Goal: Find contact information: Find contact information

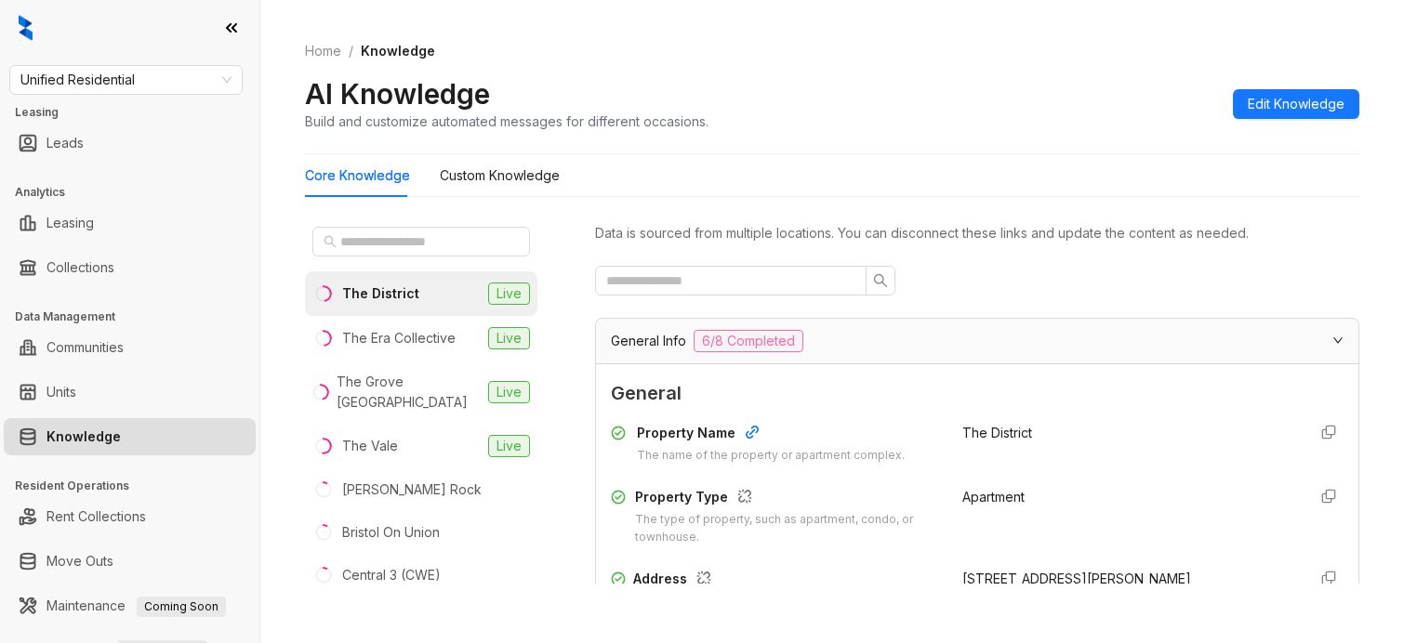
scroll to position [349, 0]
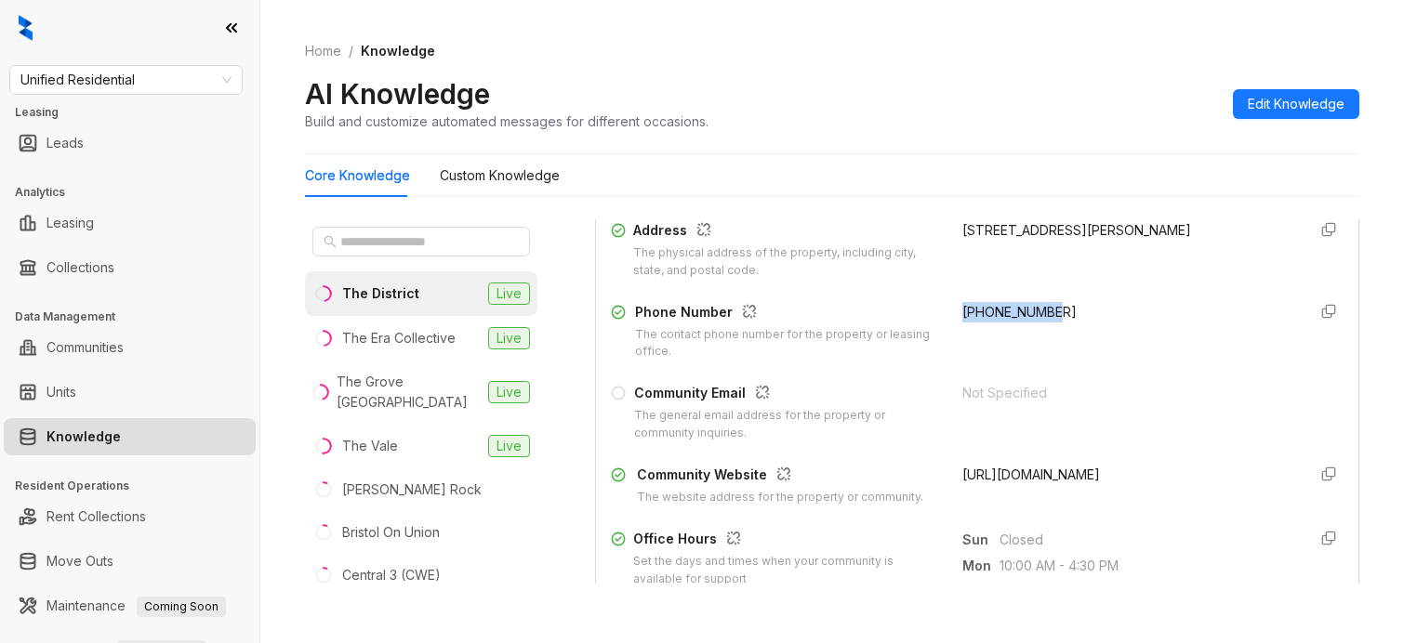
click at [169, 61] on div "Unified Residential Leasing Leads Analytics Leasing Collections Data Management…" at bounding box center [129, 321] width 259 height 643
click at [169, 74] on span "Unified Residential" at bounding box center [125, 80] width 211 height 28
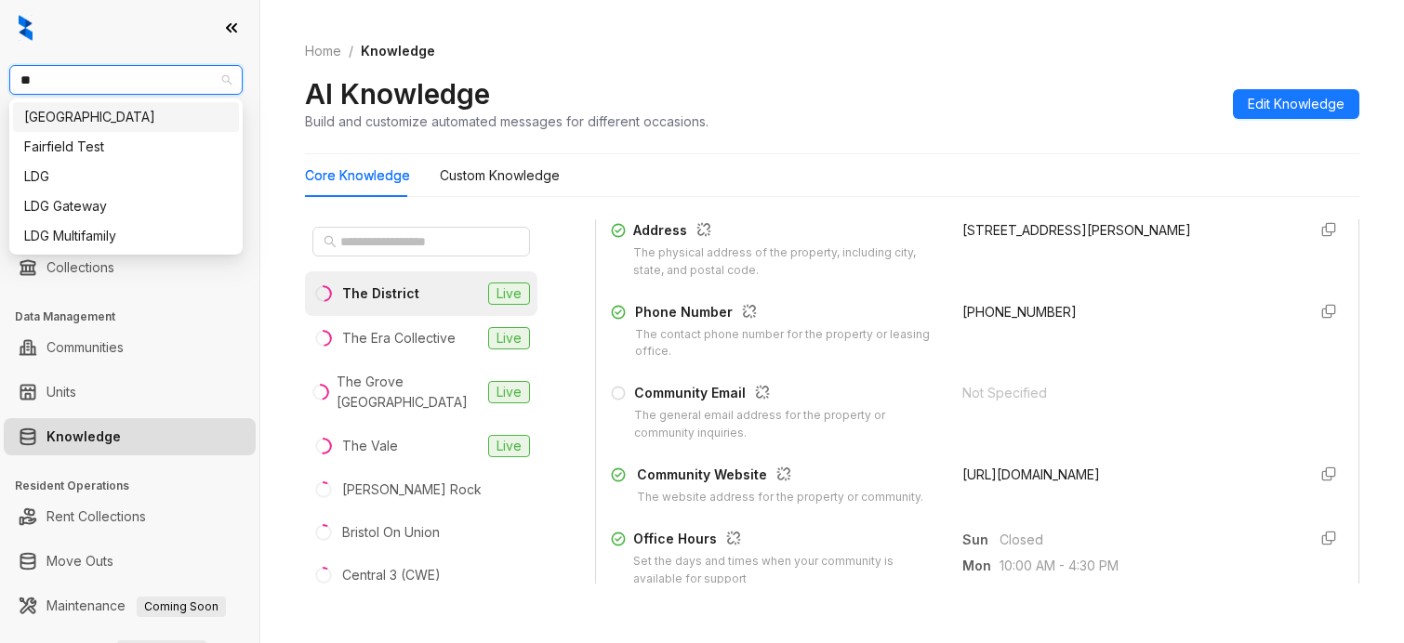
type input "***"
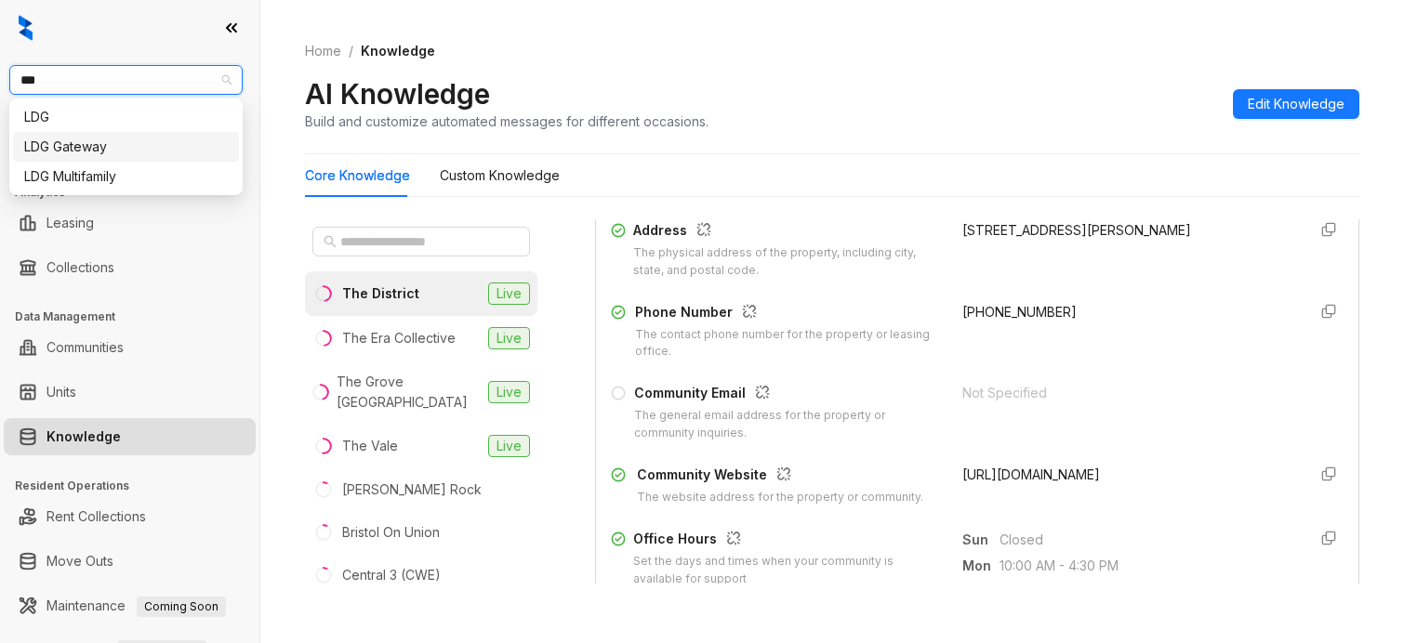
click at [121, 139] on div "LDG Gateway" at bounding box center [126, 147] width 204 height 20
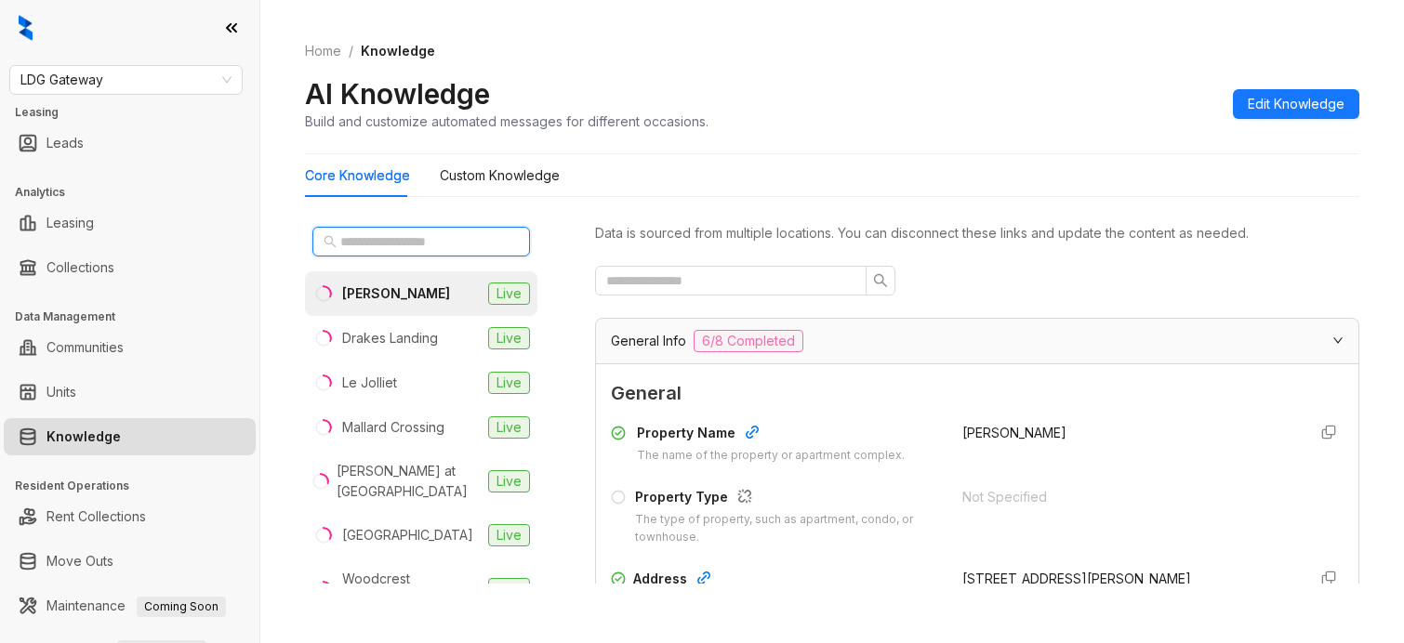
click at [444, 234] on input "text" at bounding box center [422, 242] width 164 height 20
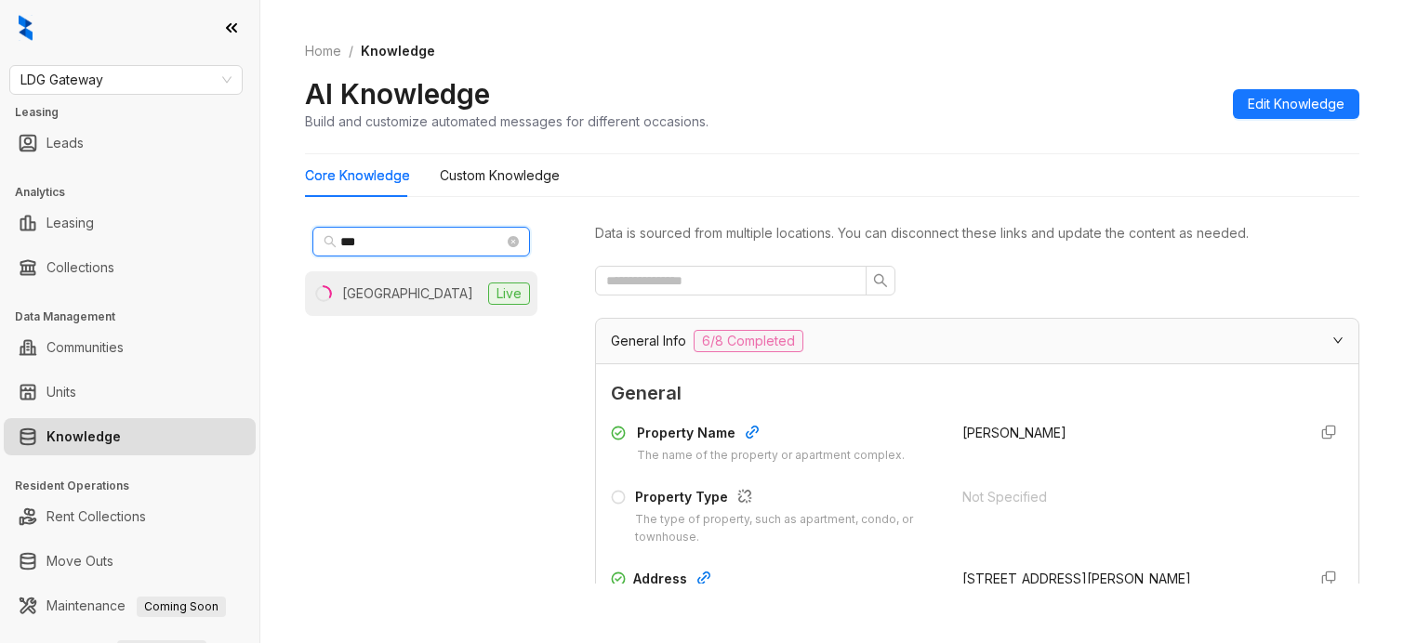
type input "***"
click at [416, 293] on div "Port Royal Apartments" at bounding box center [407, 294] width 131 height 20
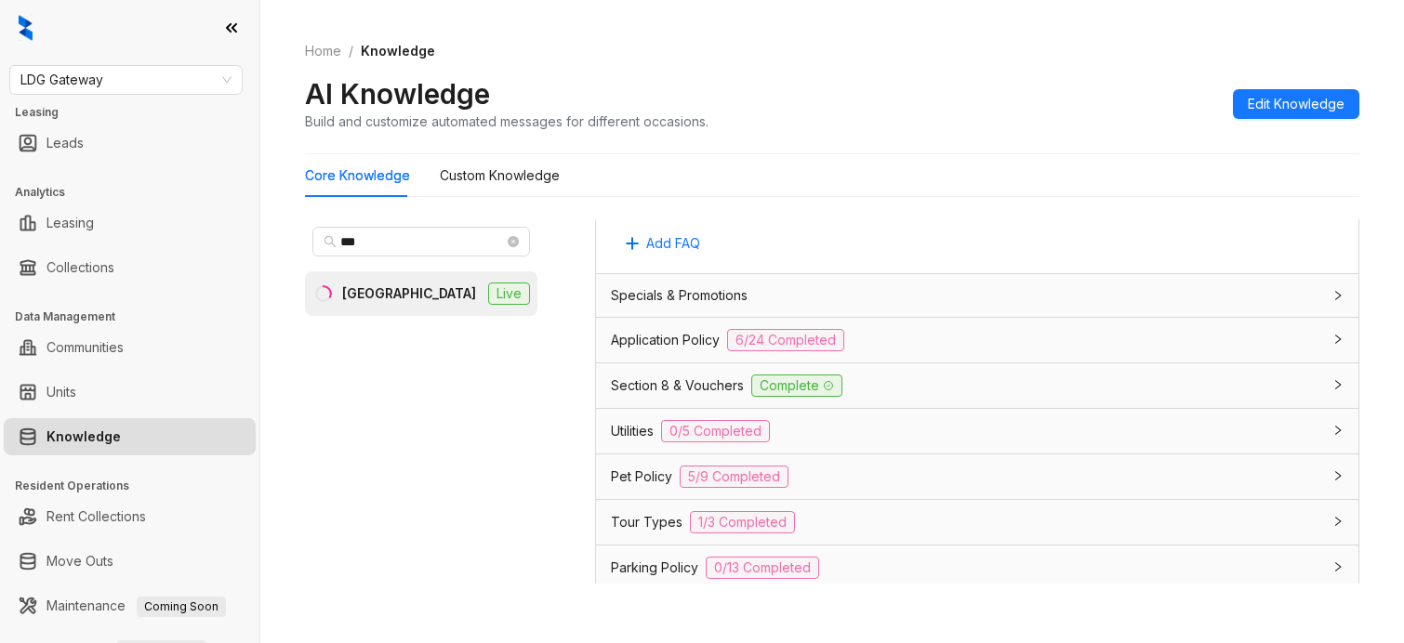
scroll to position [1108, 0]
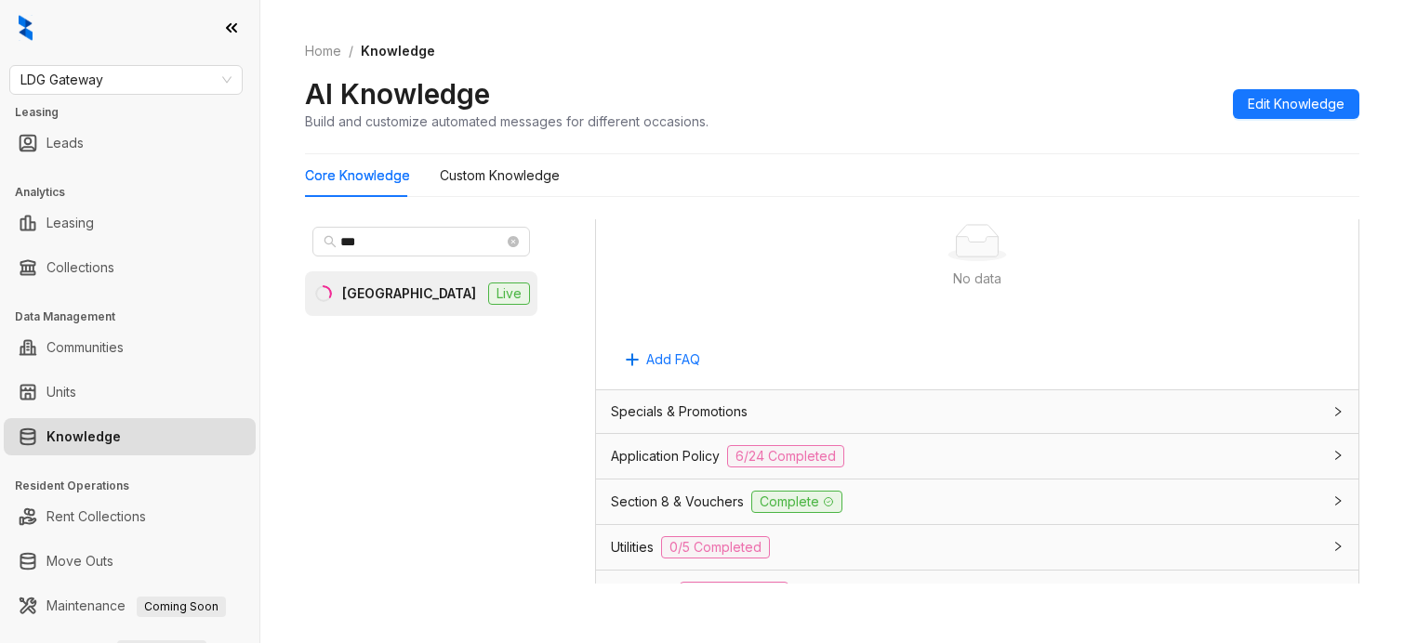
click at [919, 440] on div "Application Policy 6/24 Completed" at bounding box center [977, 456] width 762 height 45
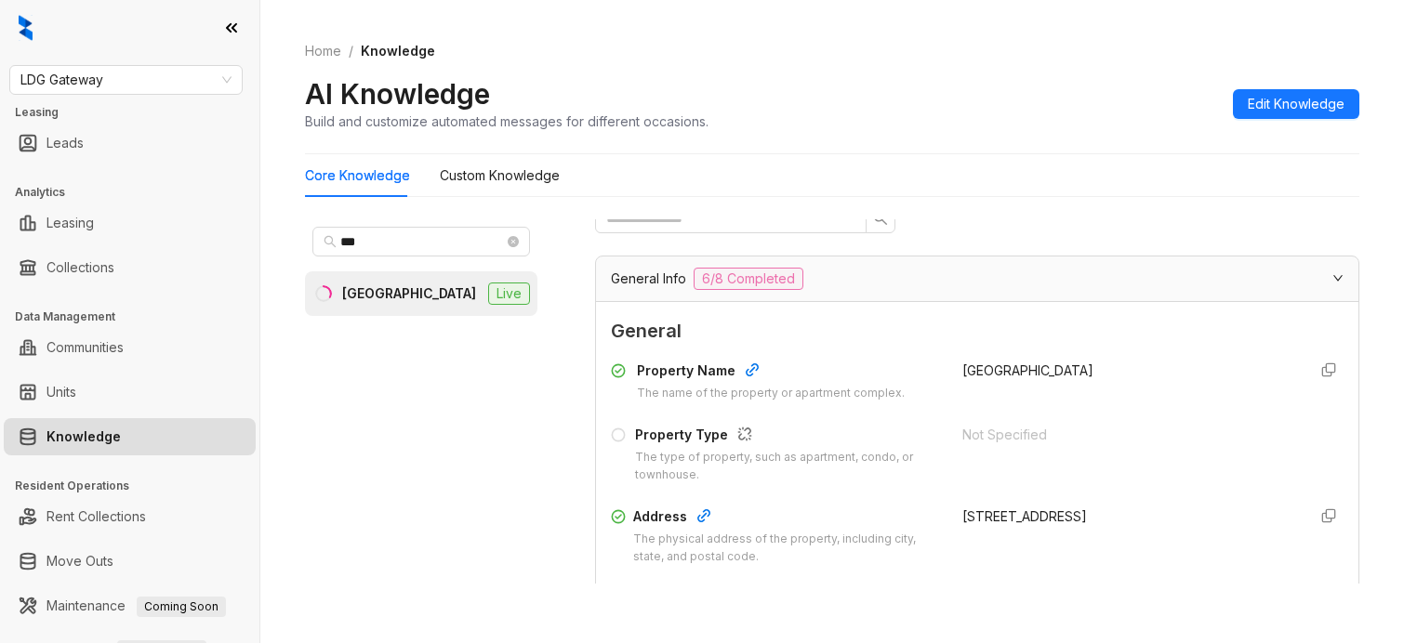
scroll to position [0, 0]
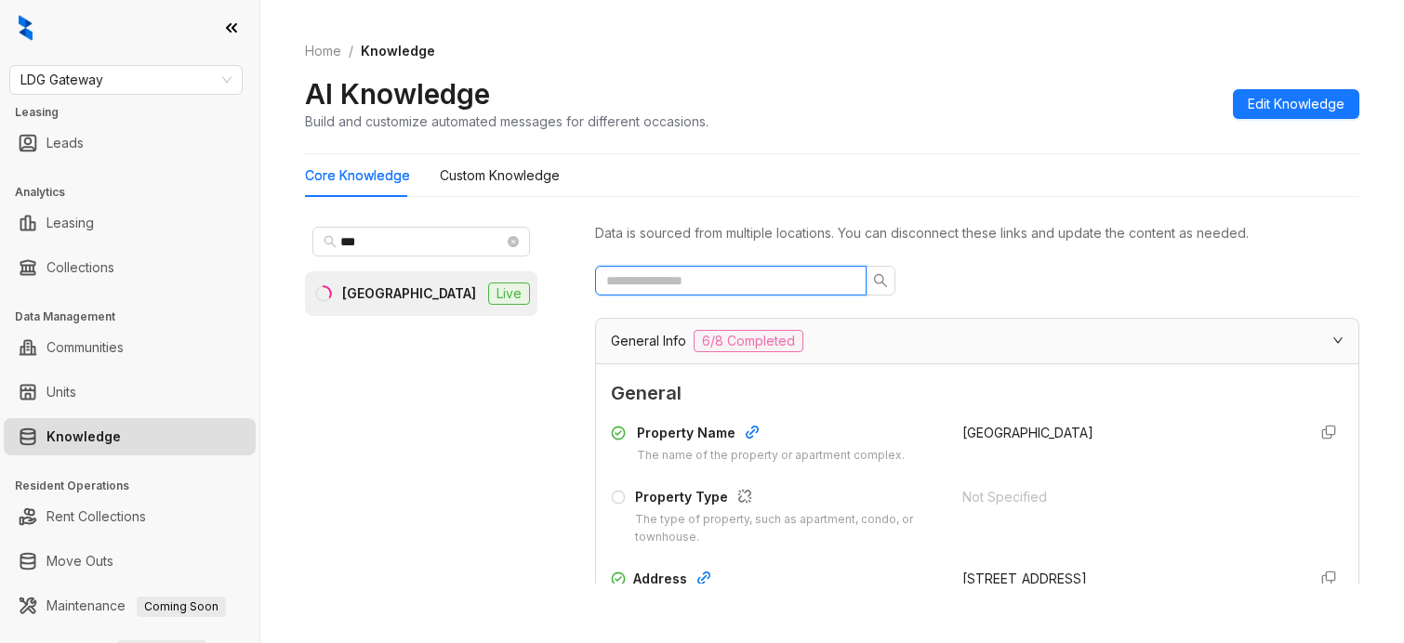
click at [744, 277] on input "text" at bounding box center [723, 281] width 234 height 20
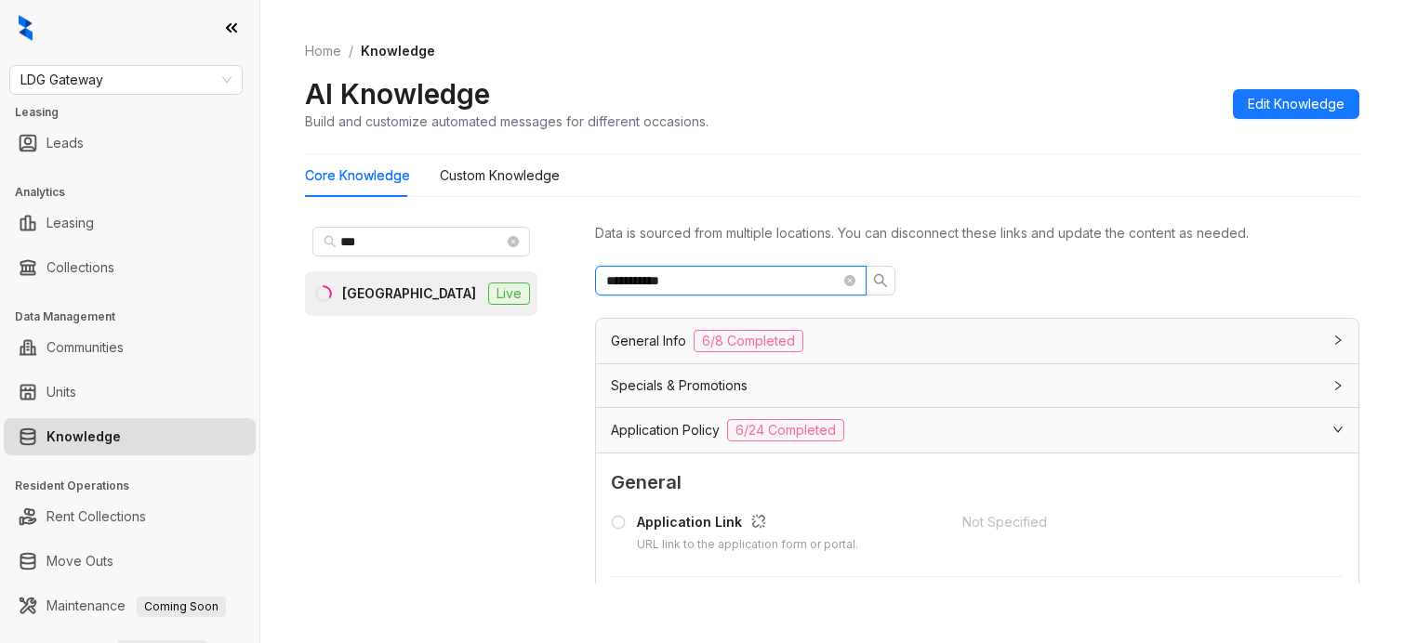
scroll to position [232, 0]
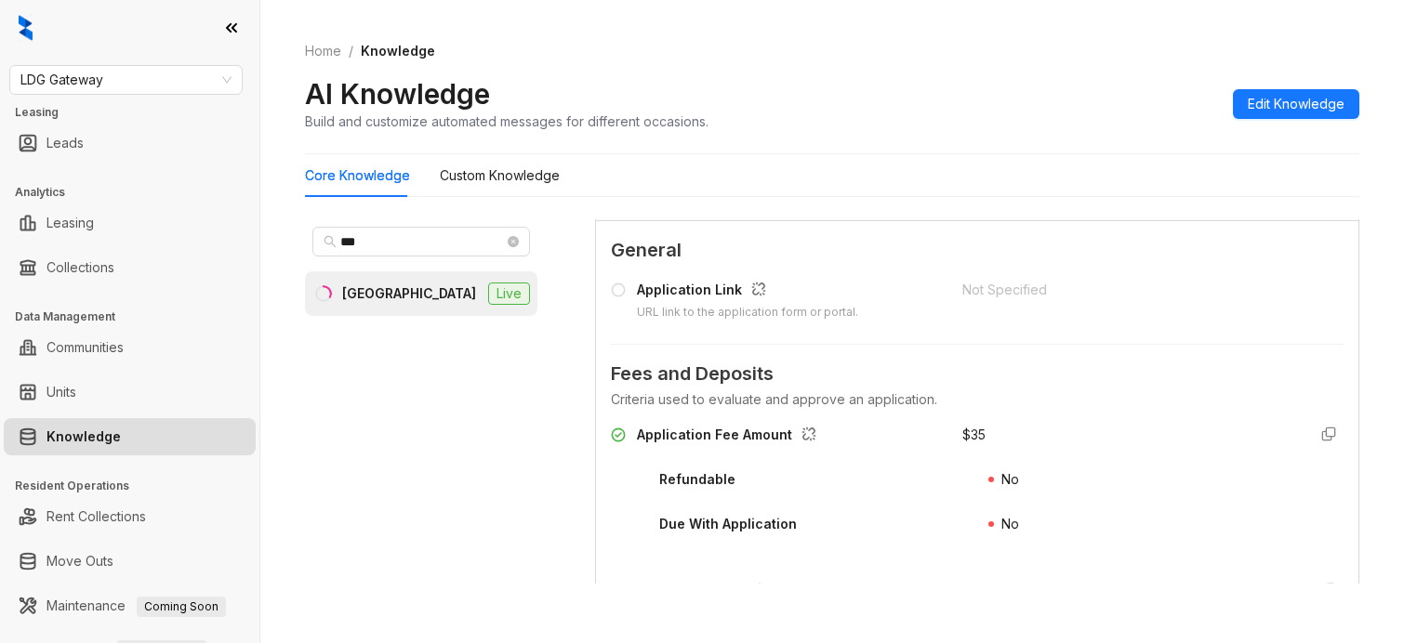
type input "**********"
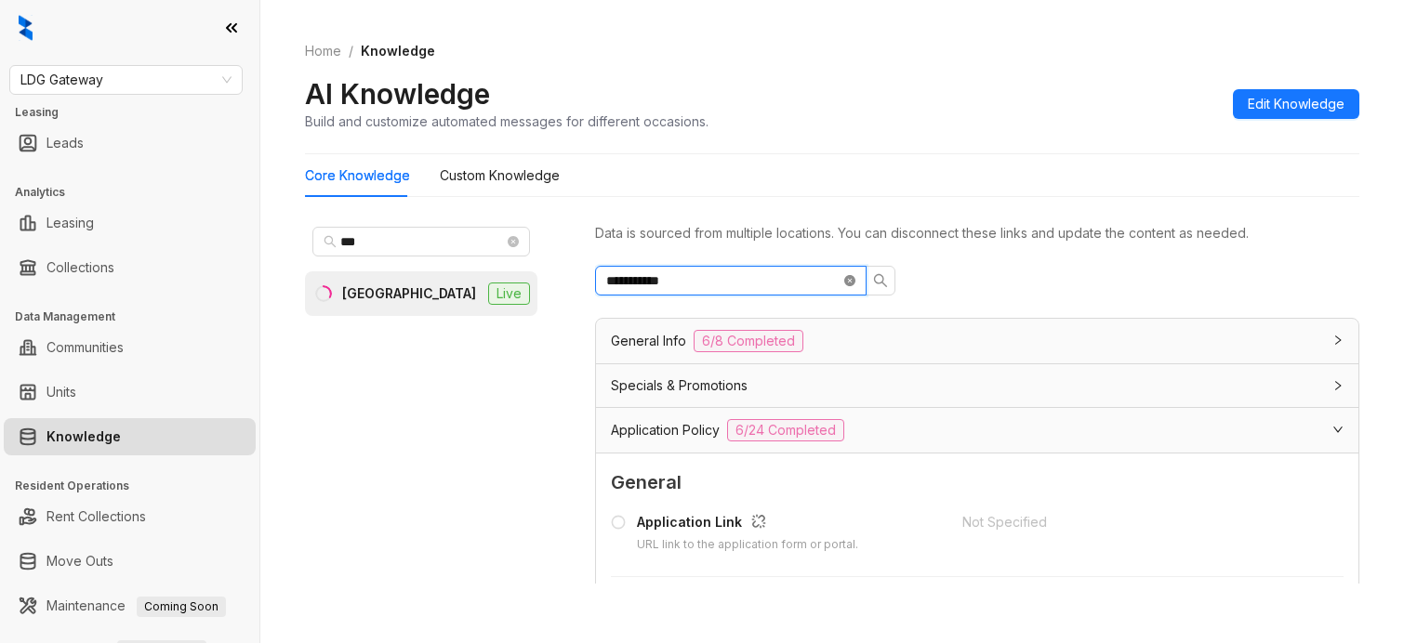
click at [848, 279] on icon "close-circle" at bounding box center [849, 280] width 11 height 11
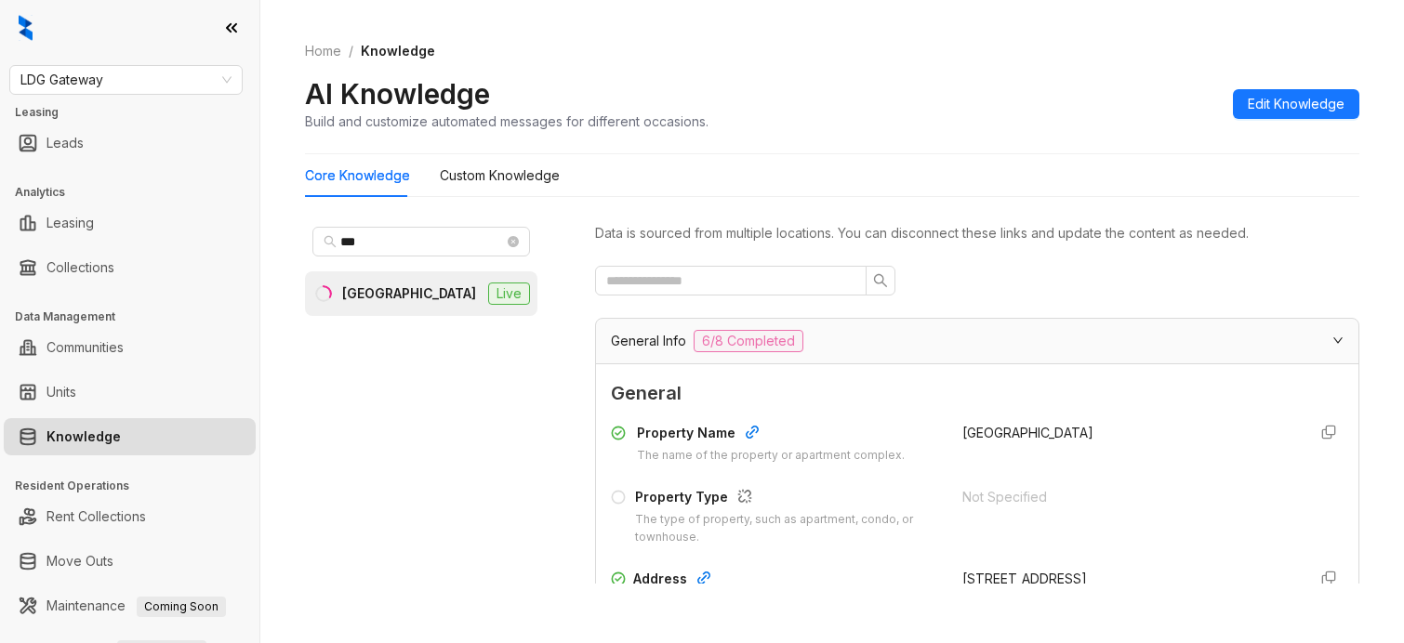
click at [849, 339] on div "General Info 6/8 Completed" at bounding box center [966, 341] width 710 height 22
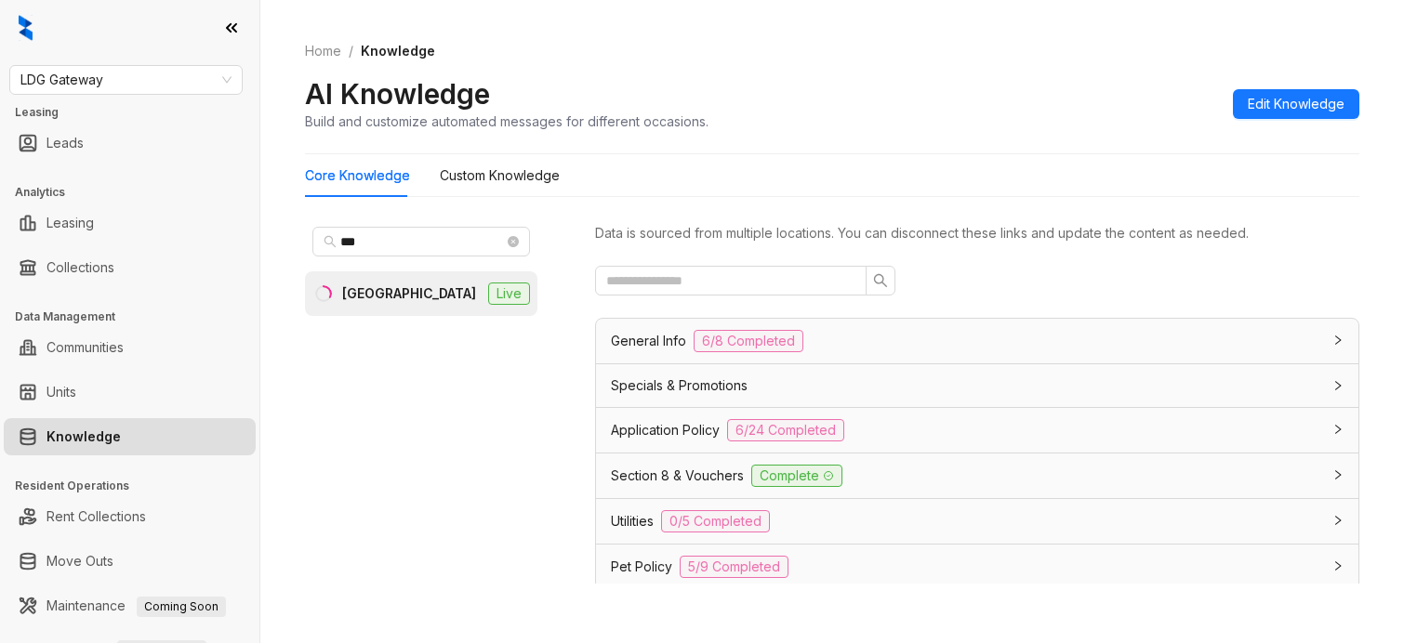
click at [941, 341] on div "General Info 6/8 Completed" at bounding box center [966, 341] width 710 height 22
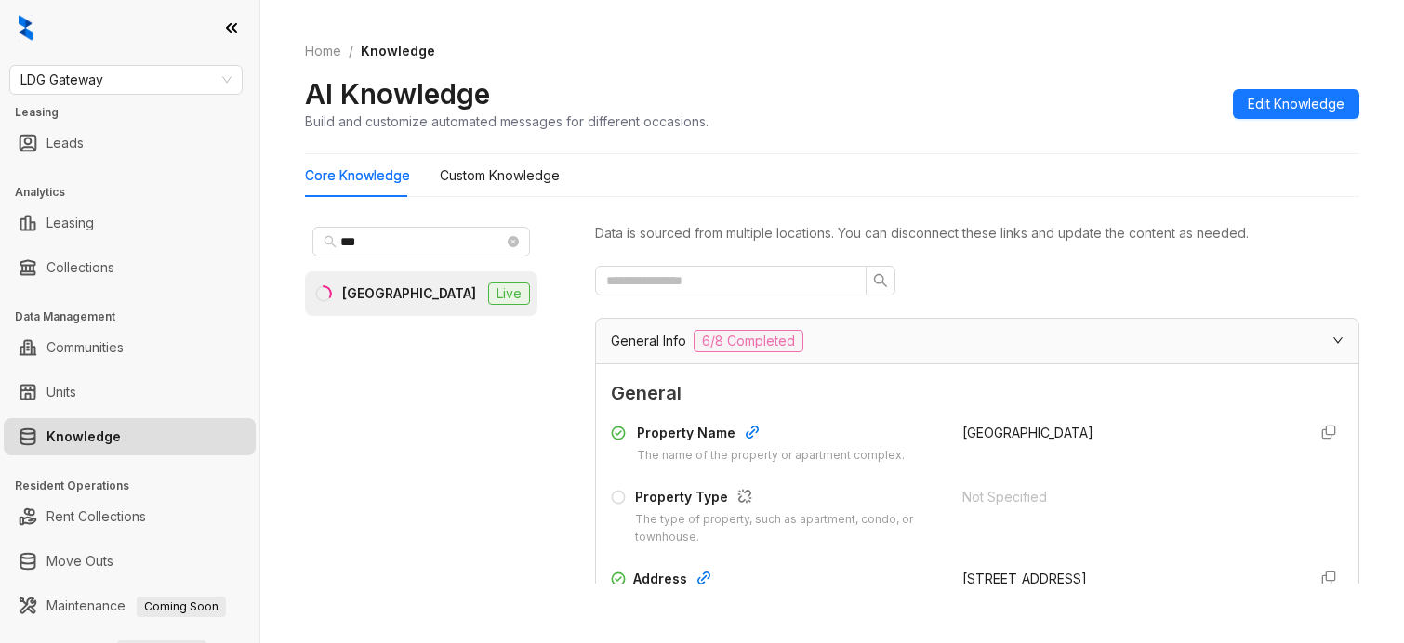
scroll to position [232, 0]
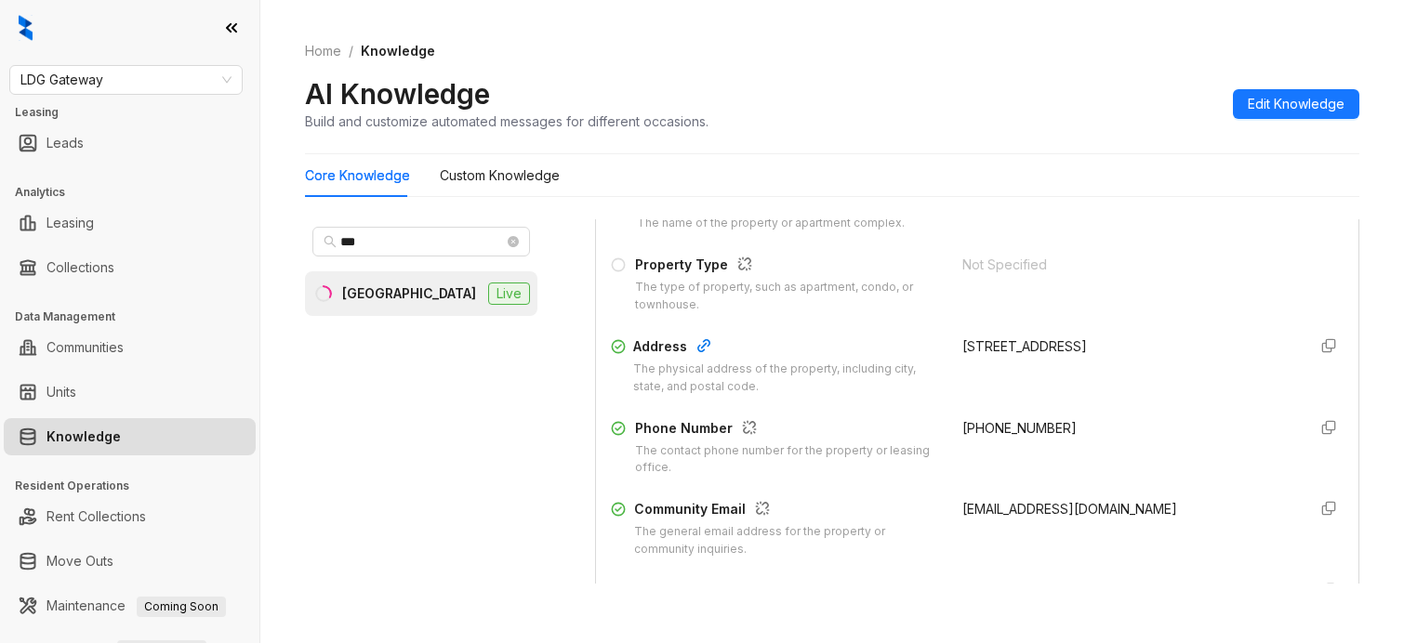
click at [1010, 421] on span "+12259308180" at bounding box center [1019, 428] width 114 height 16
drag, startPoint x: 1010, startPoint y: 421, endPoint x: 937, endPoint y: 428, distance: 72.8
click at [962, 428] on span "+12259308180" at bounding box center [1019, 428] width 114 height 16
drag, startPoint x: 990, startPoint y: 425, endPoint x: 1033, endPoint y: 503, distance: 89.1
click at [1033, 503] on span "portroyal@gatewaymgt.com" at bounding box center [1069, 509] width 215 height 16
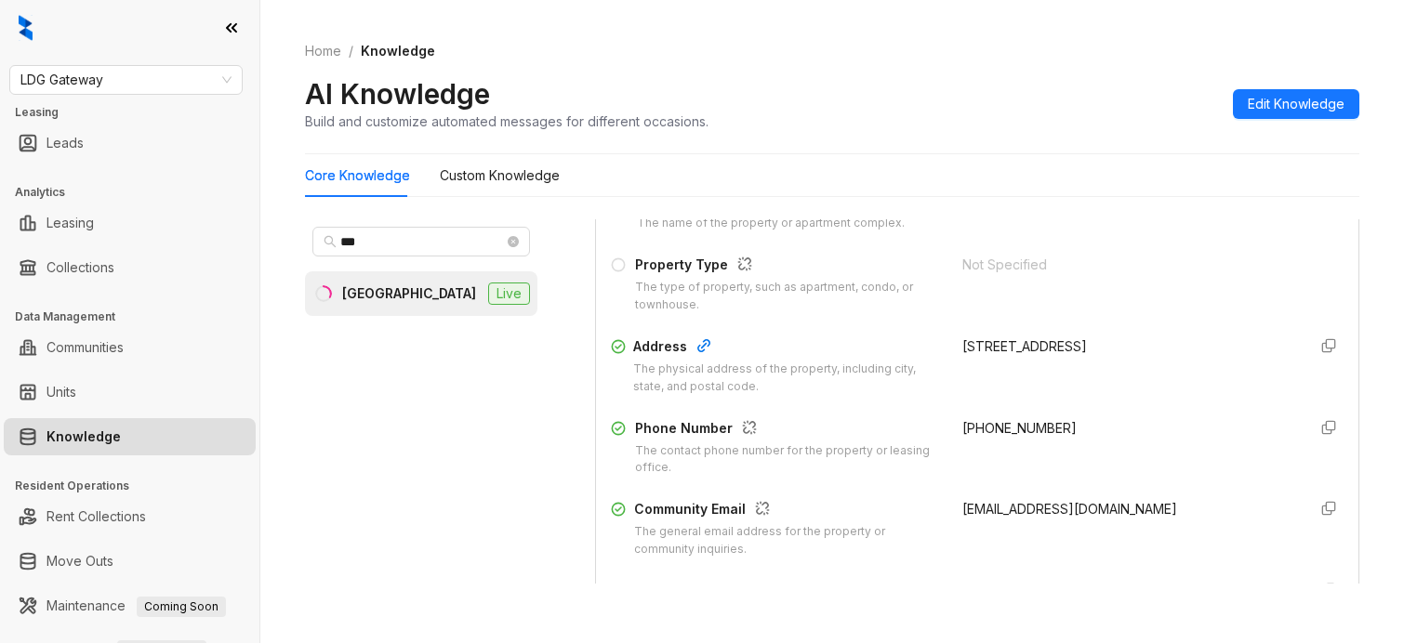
click at [1033, 507] on span "portroyal@gatewaymgt.com" at bounding box center [1069, 509] width 215 height 16
copy div "portroyal@gatewaymgt.com"
